Goal: Information Seeking & Learning: Learn about a topic

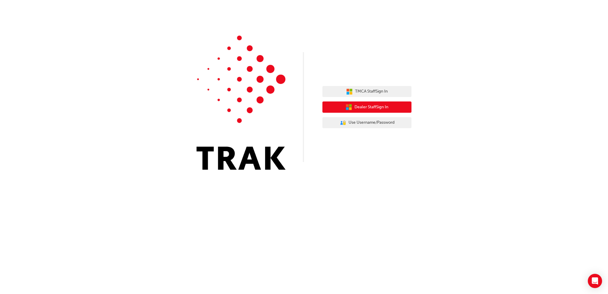
click at [368, 107] on span "Dealer Staff Sign In" at bounding box center [371, 107] width 34 height 7
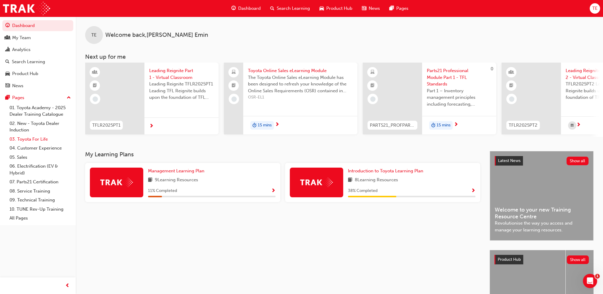
click at [19, 140] on link "03. Toyota For Life" at bounding box center [40, 139] width 66 height 9
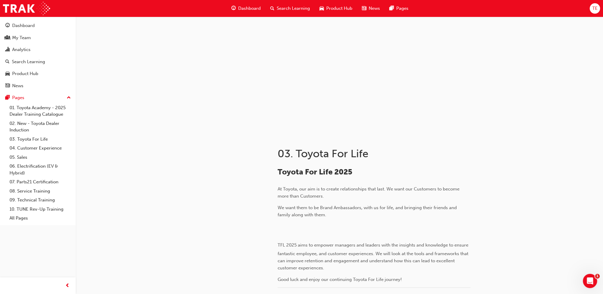
click at [492, 158] on div at bounding box center [491, 154] width 36 height 15
